Goal: Task Accomplishment & Management: Use online tool/utility

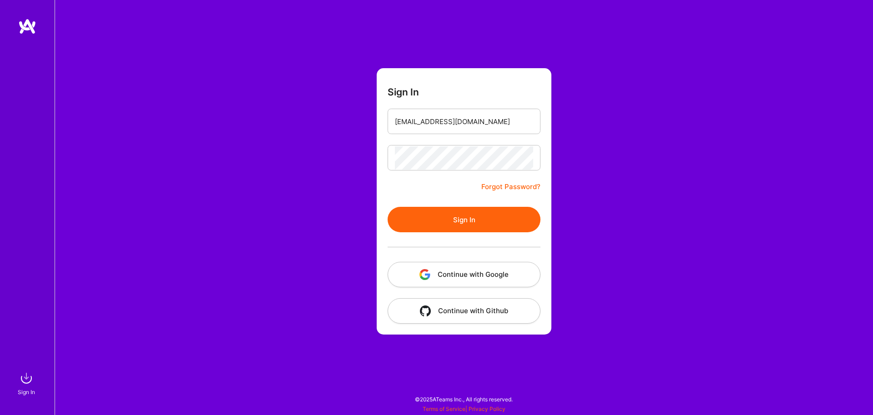
click at [442, 223] on button "Sign In" at bounding box center [464, 219] width 153 height 25
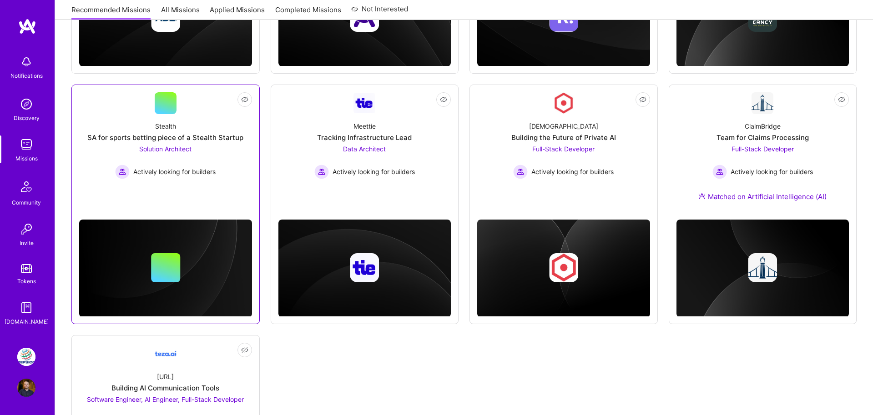
scroll to position [294, 0]
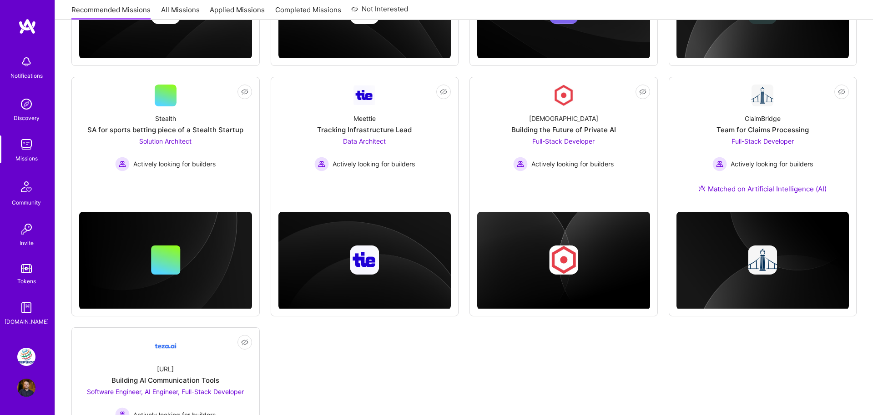
click at [28, 363] on img at bounding box center [26, 357] width 18 height 18
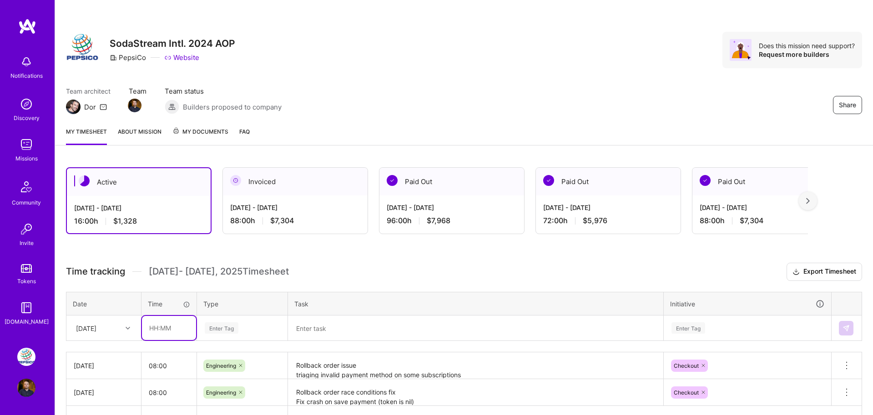
click at [156, 326] on input "text" at bounding box center [169, 328] width 54 height 24
type input "08:00"
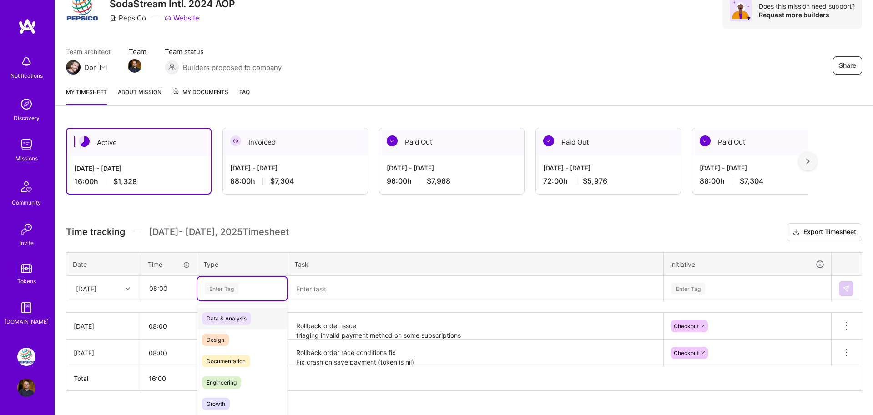
scroll to position [60, 0]
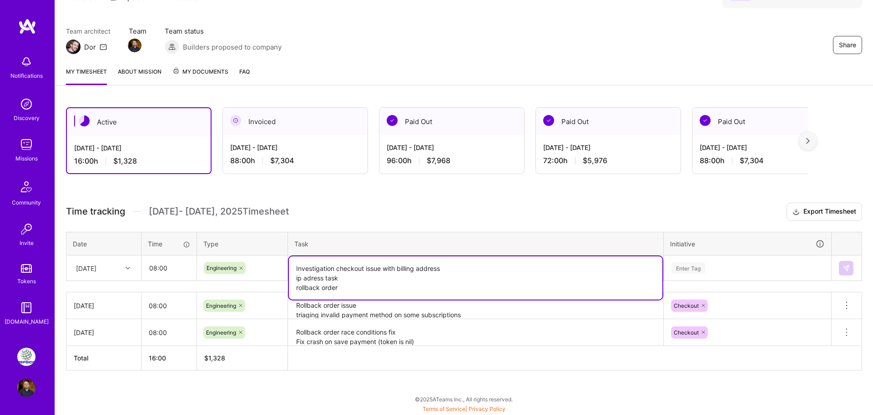
type textarea "Investigation checkout issue with billing address ip adress task rollback order"
click at [681, 268] on div "Enter Tag" at bounding box center [747, 269] width 166 height 24
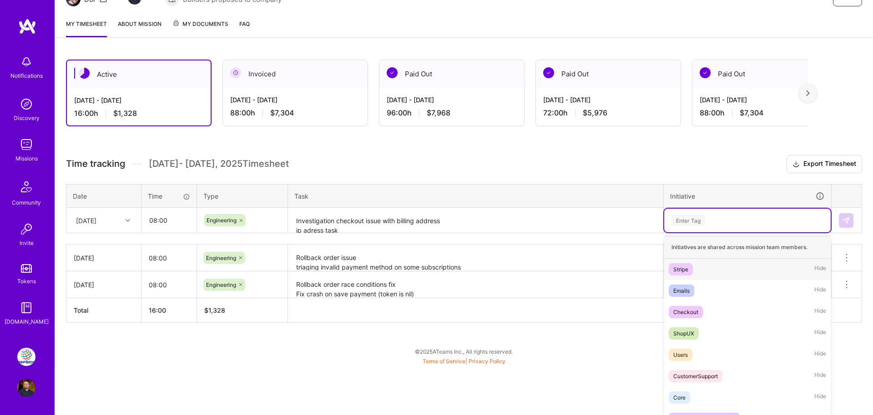
scroll to position [115, 0]
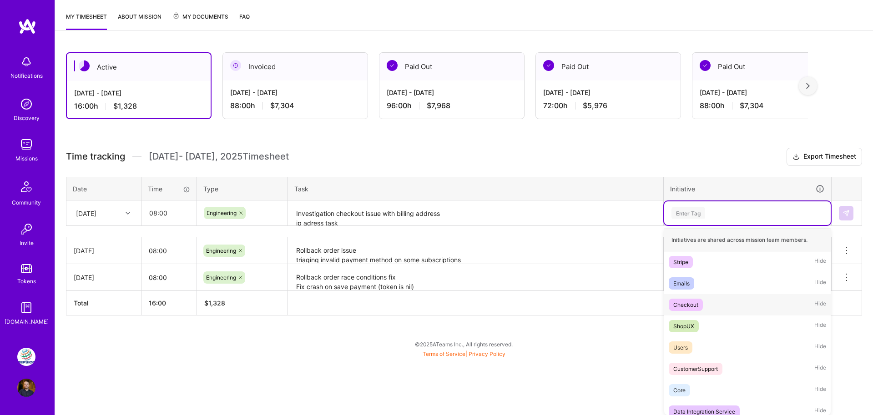
click at [686, 304] on div "Checkout" at bounding box center [685, 305] width 25 height 10
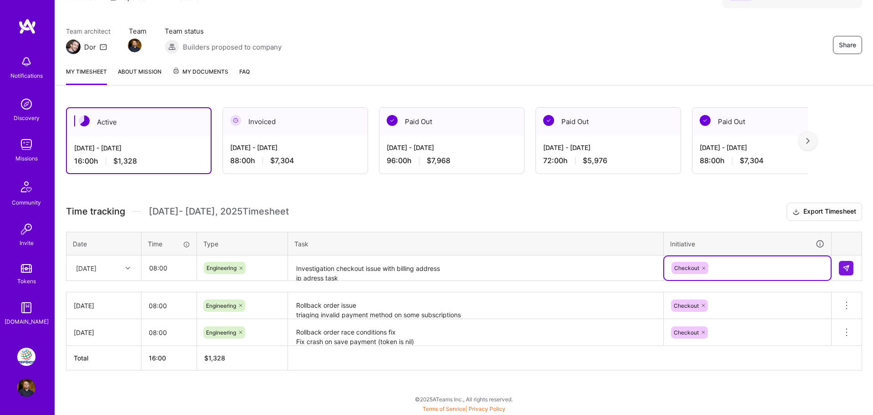
scroll to position [60, 0]
click at [849, 270] on img at bounding box center [845, 268] width 7 height 7
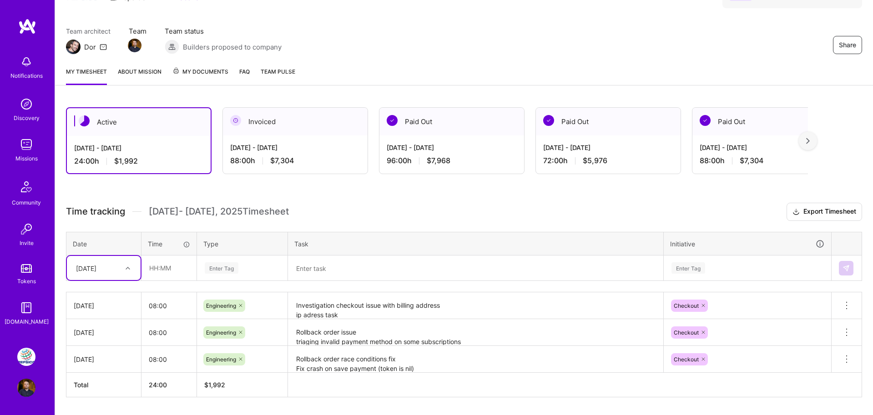
click at [33, 31] on img at bounding box center [27, 26] width 18 height 16
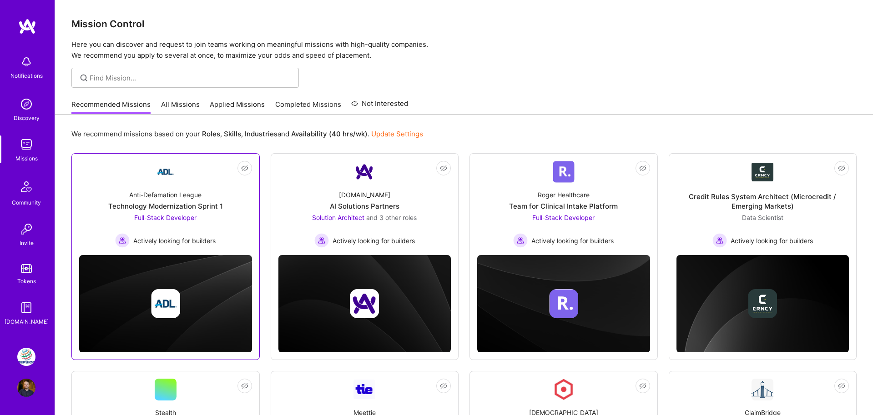
click at [182, 212] on div "Anti-Defamation League Technology Modernization Sprint 1 Full-Stack Developer A…" at bounding box center [165, 215] width 173 height 65
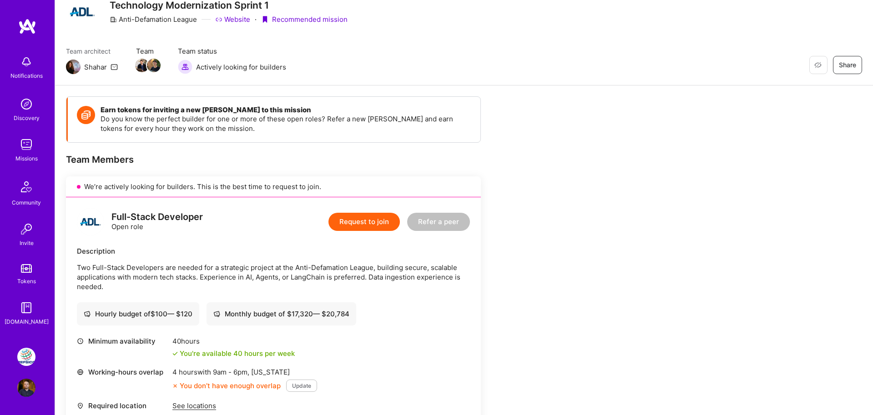
scroll to position [60, 0]
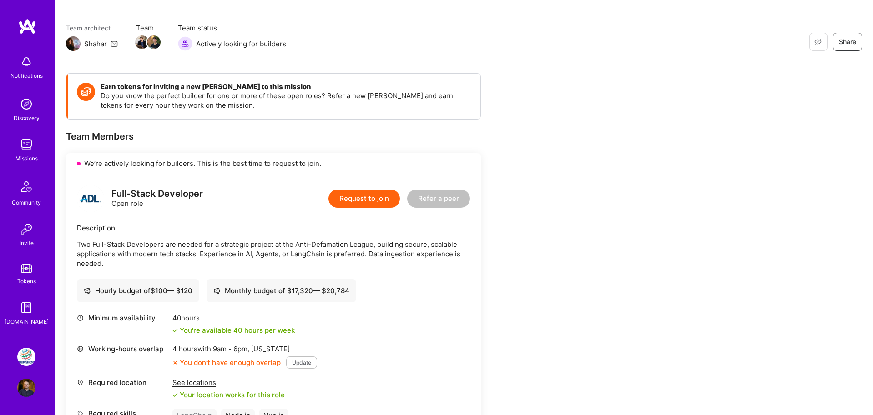
drag, startPoint x: 185, startPoint y: 244, endPoint x: 231, endPoint y: 264, distance: 50.3
click at [231, 264] on p "Two Full-Stack Developers are needed for a strategic project at the Anti-Defama…" at bounding box center [273, 254] width 393 height 29
click at [262, 264] on p "Two Full-Stack Developers are needed for a strategic project at the Anti-Defama…" at bounding box center [273, 254] width 393 height 29
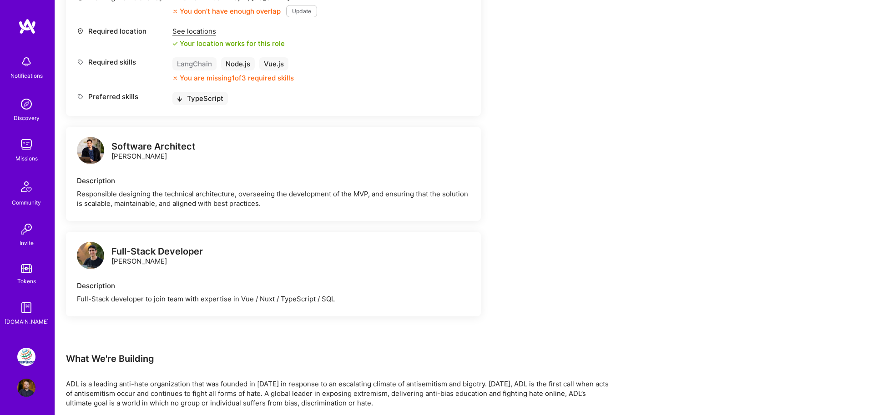
scroll to position [471, 0]
